Goal: Task Accomplishment & Management: Manage account settings

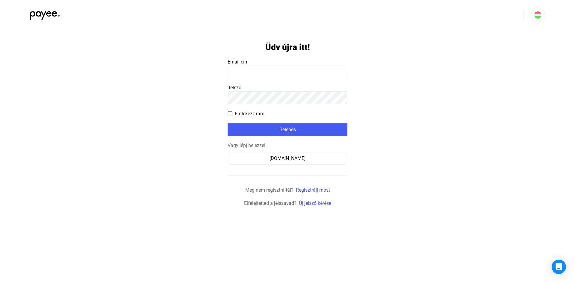
click at [254, 71] on input at bounding box center [288, 72] width 120 height 13
click at [255, 71] on input at bounding box center [288, 72] width 120 height 13
click at [274, 75] on input at bounding box center [288, 72] width 120 height 13
click at [274, 74] on input at bounding box center [288, 72] width 120 height 13
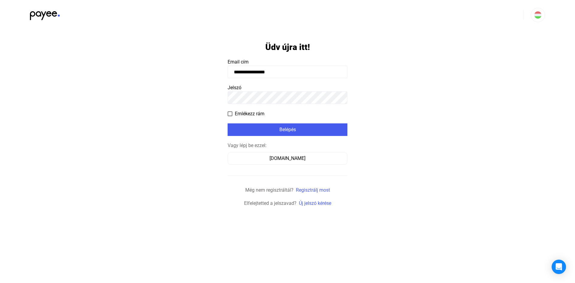
type input "**********"
click at [291, 135] on button "Belépés" at bounding box center [288, 129] width 120 height 13
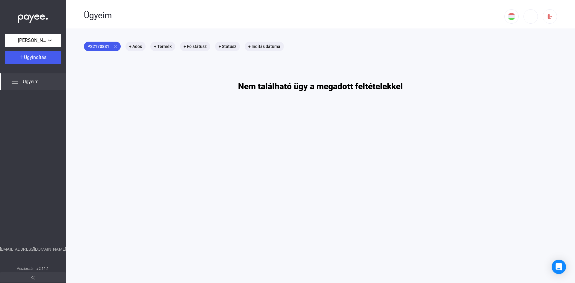
click at [31, 77] on div "Ügyeim" at bounding box center [33, 81] width 66 height 17
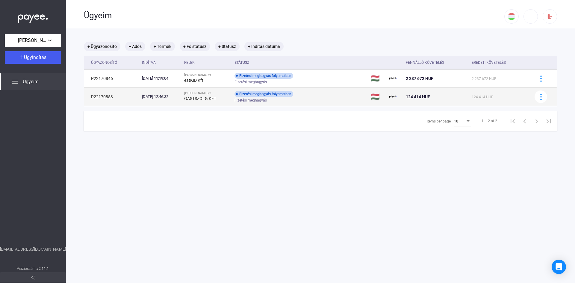
click at [428, 100] on td "124 414 HUF" at bounding box center [437, 97] width 66 height 18
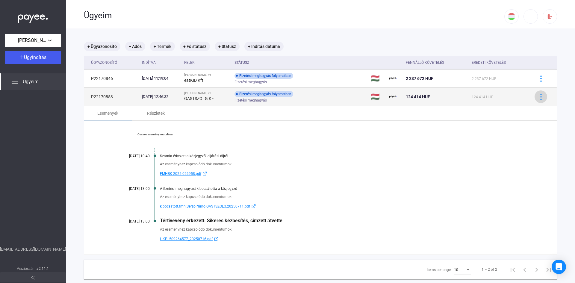
click at [539, 95] on img at bounding box center [541, 97] width 6 height 6
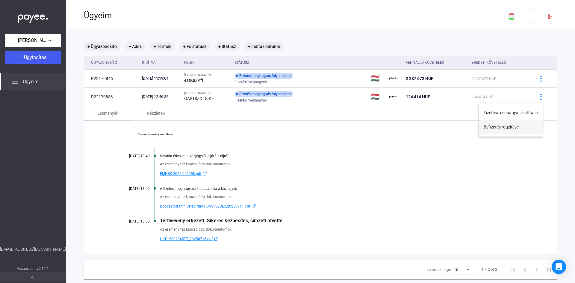
click at [507, 131] on button "Befizetés rögzítése" at bounding box center [511, 127] width 64 height 14
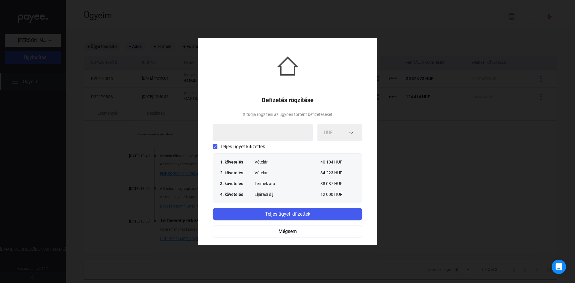
click at [214, 149] on span at bounding box center [215, 146] width 5 height 5
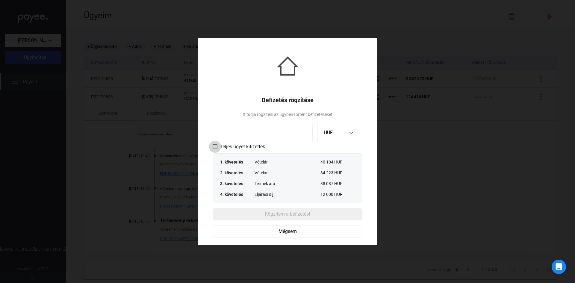
click at [216, 149] on span at bounding box center [215, 146] width 5 height 5
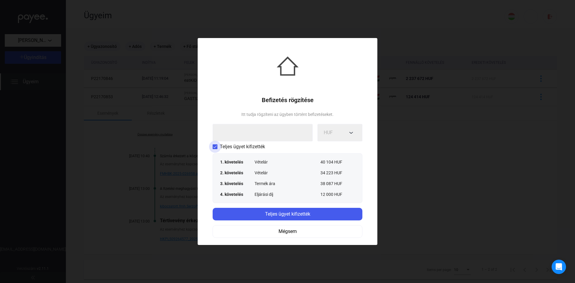
click at [216, 146] on span at bounding box center [215, 146] width 5 height 5
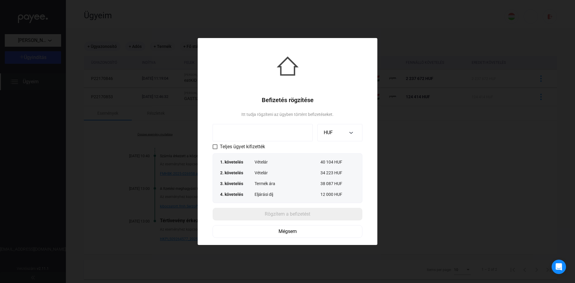
click at [272, 136] on input at bounding box center [263, 132] width 100 height 17
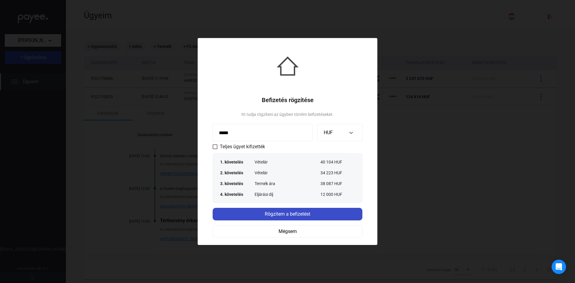
type input "*****"
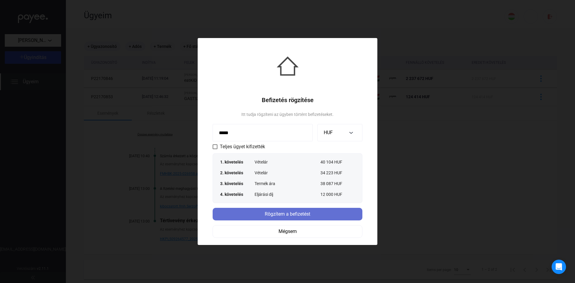
click at [292, 217] on div "Rögzítem a befizetést" at bounding box center [287, 214] width 146 height 7
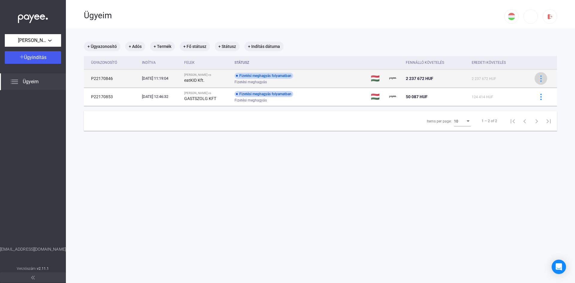
click at [539, 79] on img at bounding box center [541, 78] width 6 height 6
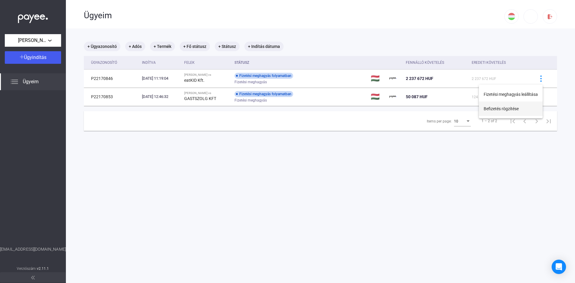
click at [529, 105] on button "Befizetés rögzítése" at bounding box center [511, 109] width 64 height 14
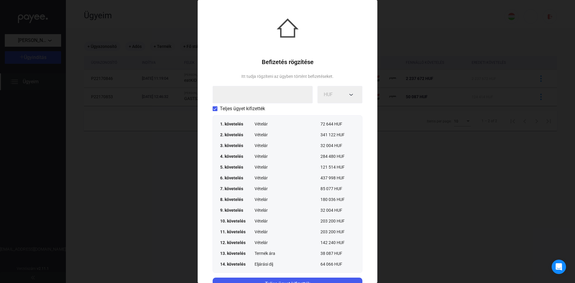
click at [214, 110] on span at bounding box center [215, 108] width 5 height 5
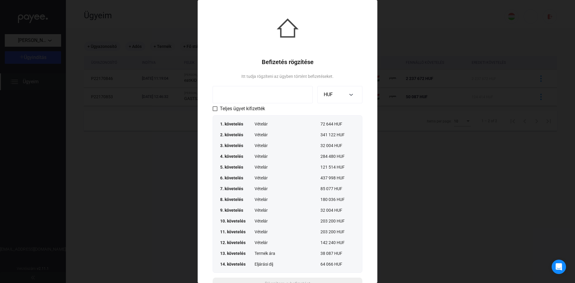
click at [229, 99] on input at bounding box center [263, 94] width 100 height 17
type input "*******"
click at [373, 138] on div "Befizetés rögzítése Itt tudja rögzíteni az ügyben történt befizetéseket. ******…" at bounding box center [288, 157] width 180 height 315
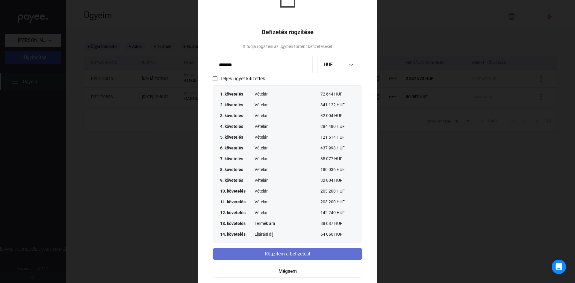
click at [265, 256] on div "Rögzítem a befizetést" at bounding box center [287, 253] width 146 height 7
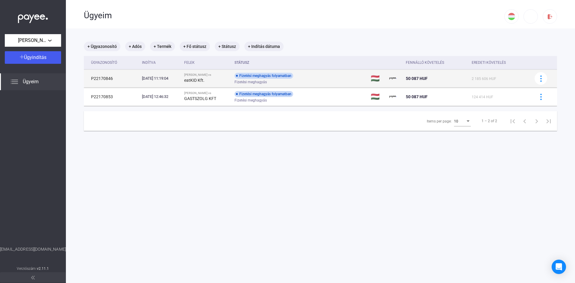
click at [267, 79] on span "Fizetési meghagyás" at bounding box center [251, 81] width 32 height 7
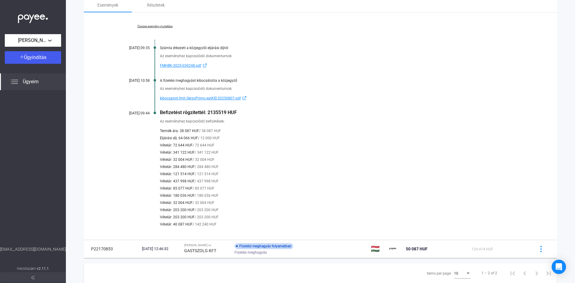
scroll to position [0, 0]
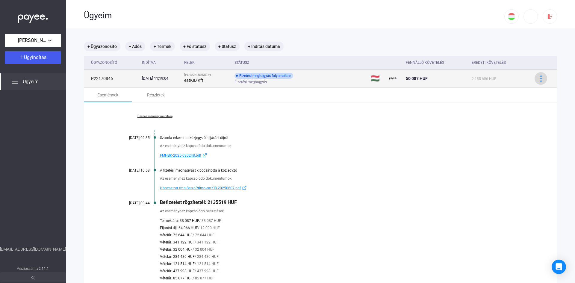
click at [539, 78] on img at bounding box center [541, 78] width 6 height 6
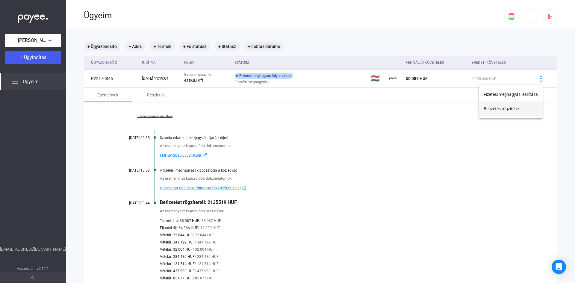
click at [520, 111] on button "Befizetés rögzítése" at bounding box center [511, 109] width 64 height 14
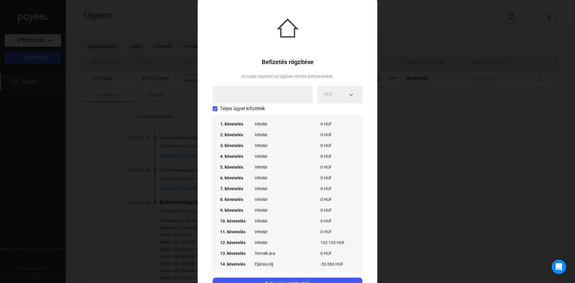
click at [462, 119] on div at bounding box center [287, 141] width 575 height 283
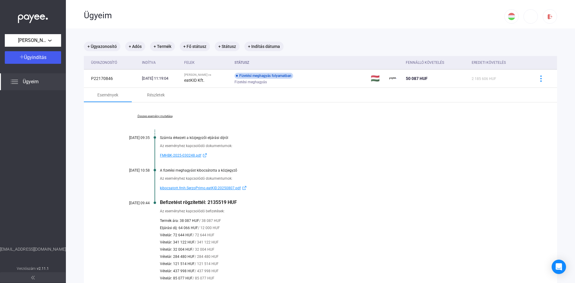
click at [407, 200] on div "Befizetést rögzítettél: 2135519 HUF" at bounding box center [343, 203] width 367 height 6
click at [27, 84] on span "Ügyeim" at bounding box center [31, 81] width 16 height 7
click at [47, 83] on div "Ügyeim" at bounding box center [33, 81] width 66 height 17
click at [30, 82] on span "Ügyeim" at bounding box center [31, 81] width 16 height 7
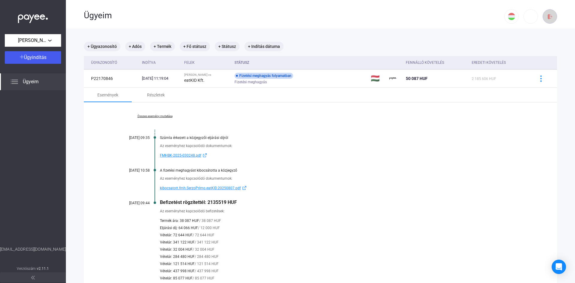
click at [549, 15] on div at bounding box center [550, 16] width 10 height 6
